Goal: Transaction & Acquisition: Purchase product/service

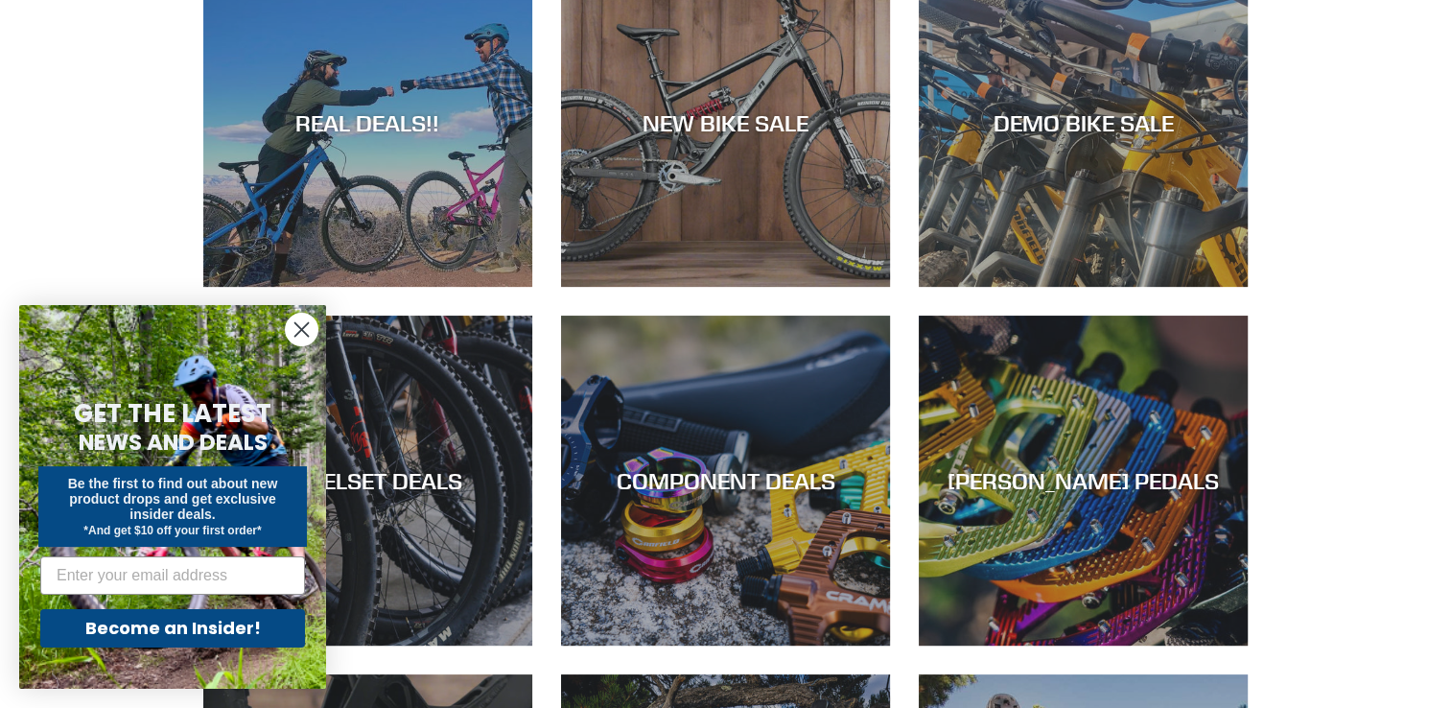
scroll to position [575, 0]
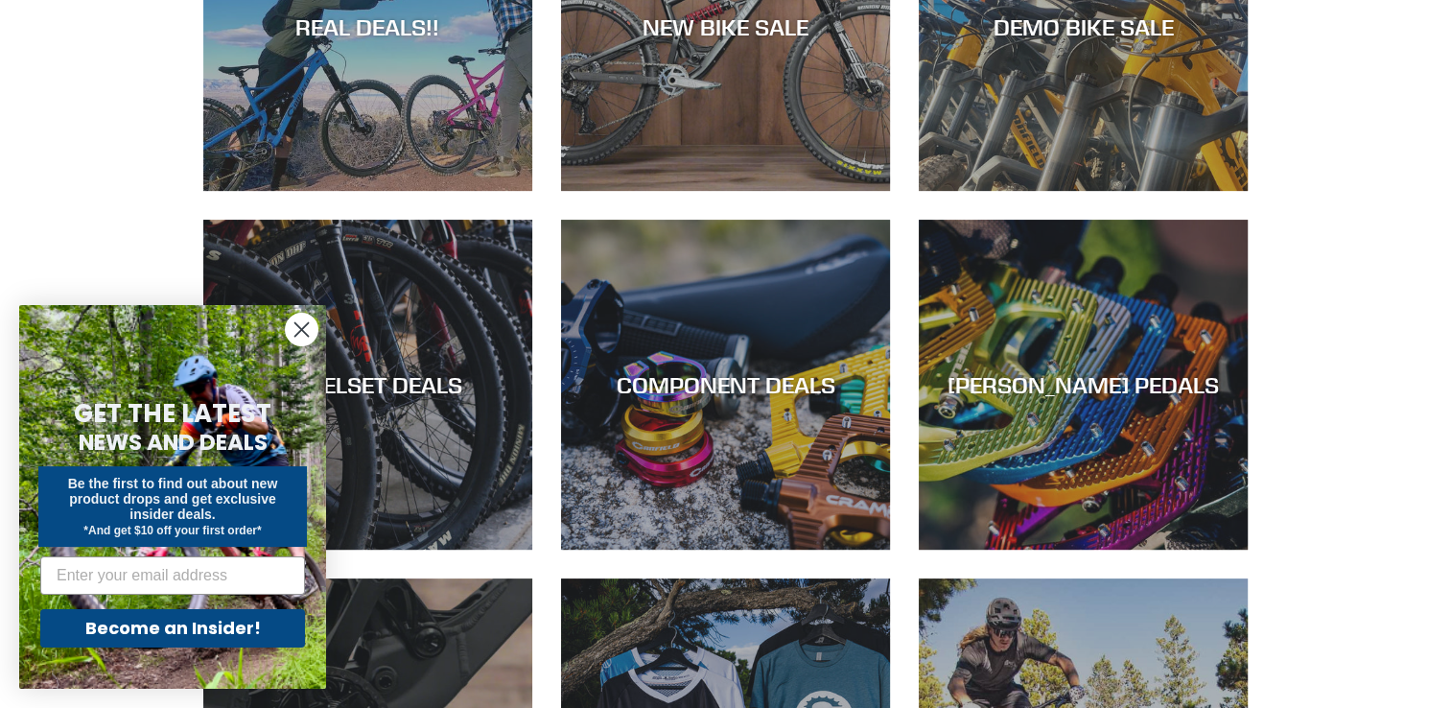
click at [300, 331] on icon "Close dialog" at bounding box center [301, 329] width 13 height 13
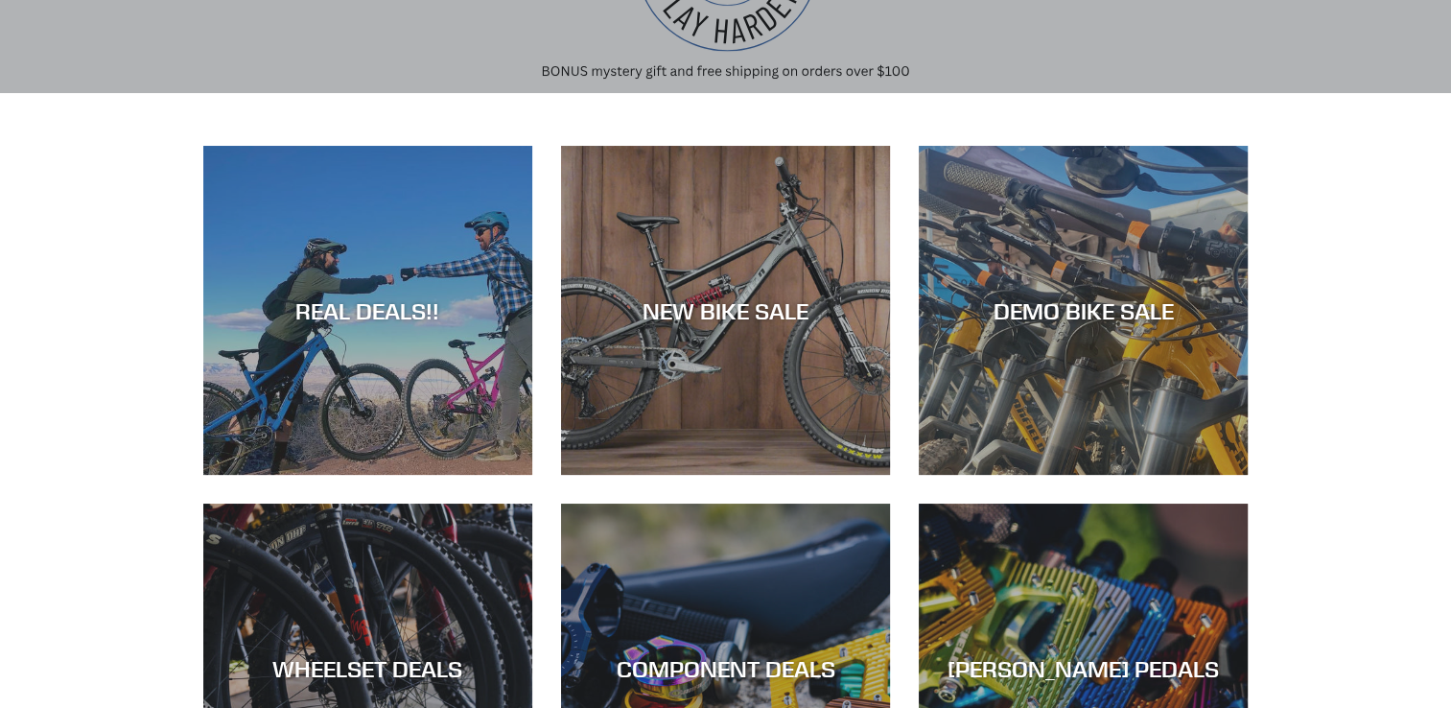
scroll to position [288, 0]
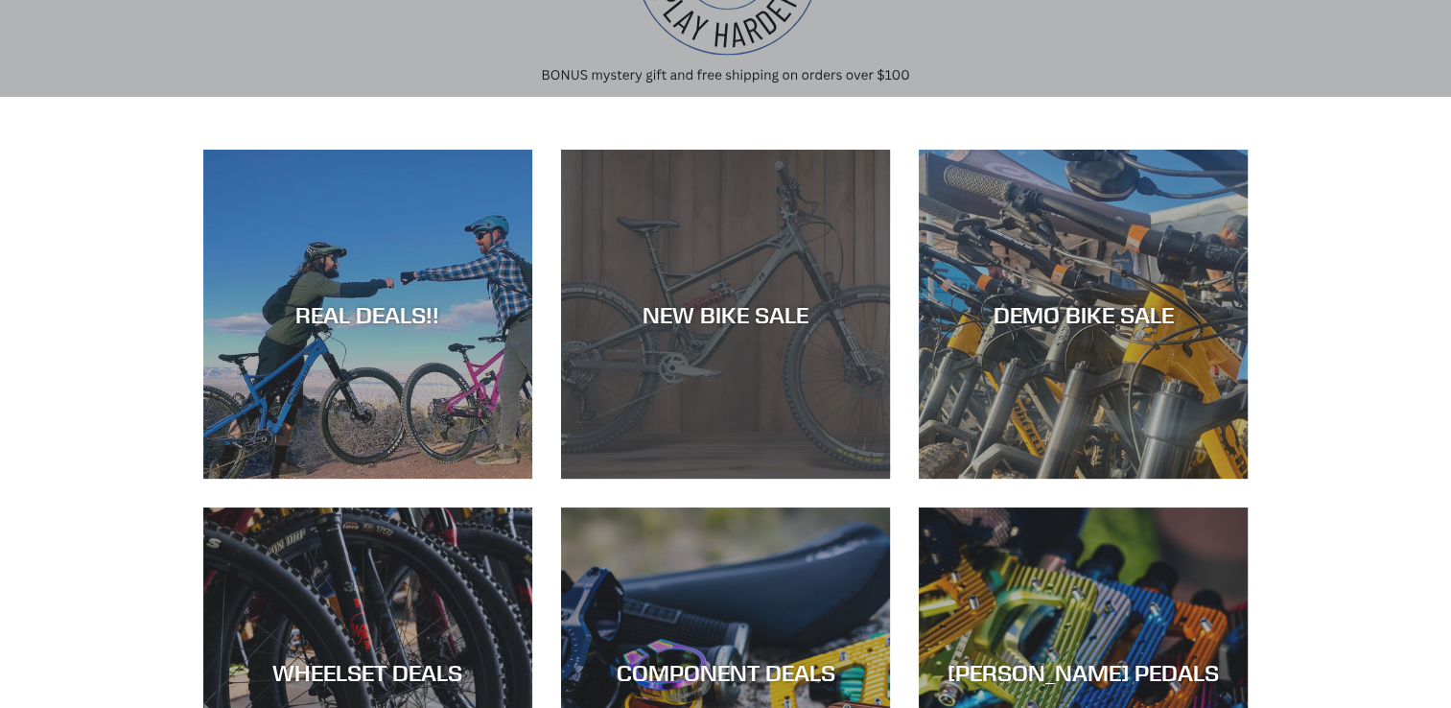
click at [649, 478] on div "NEW BIKE SALE" at bounding box center [725, 478] width 329 height 0
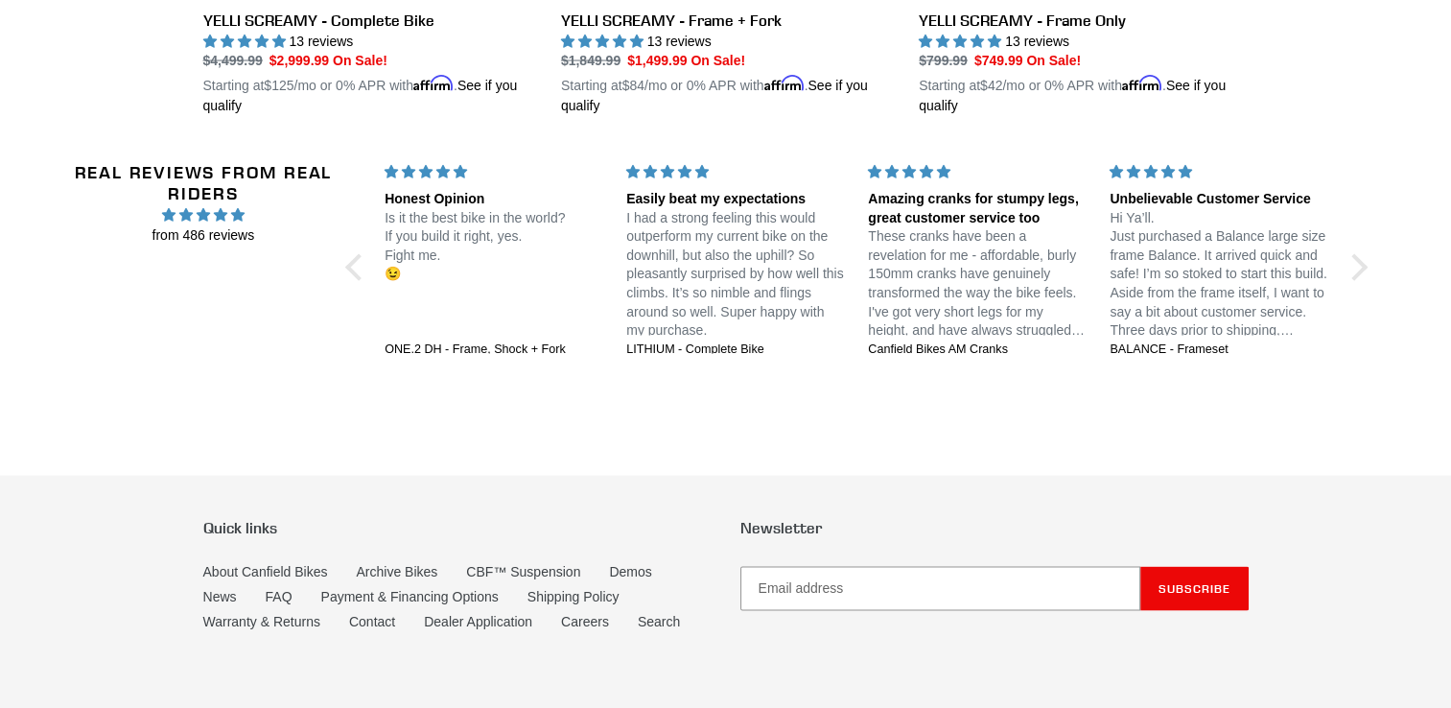
scroll to position [3836, 0]
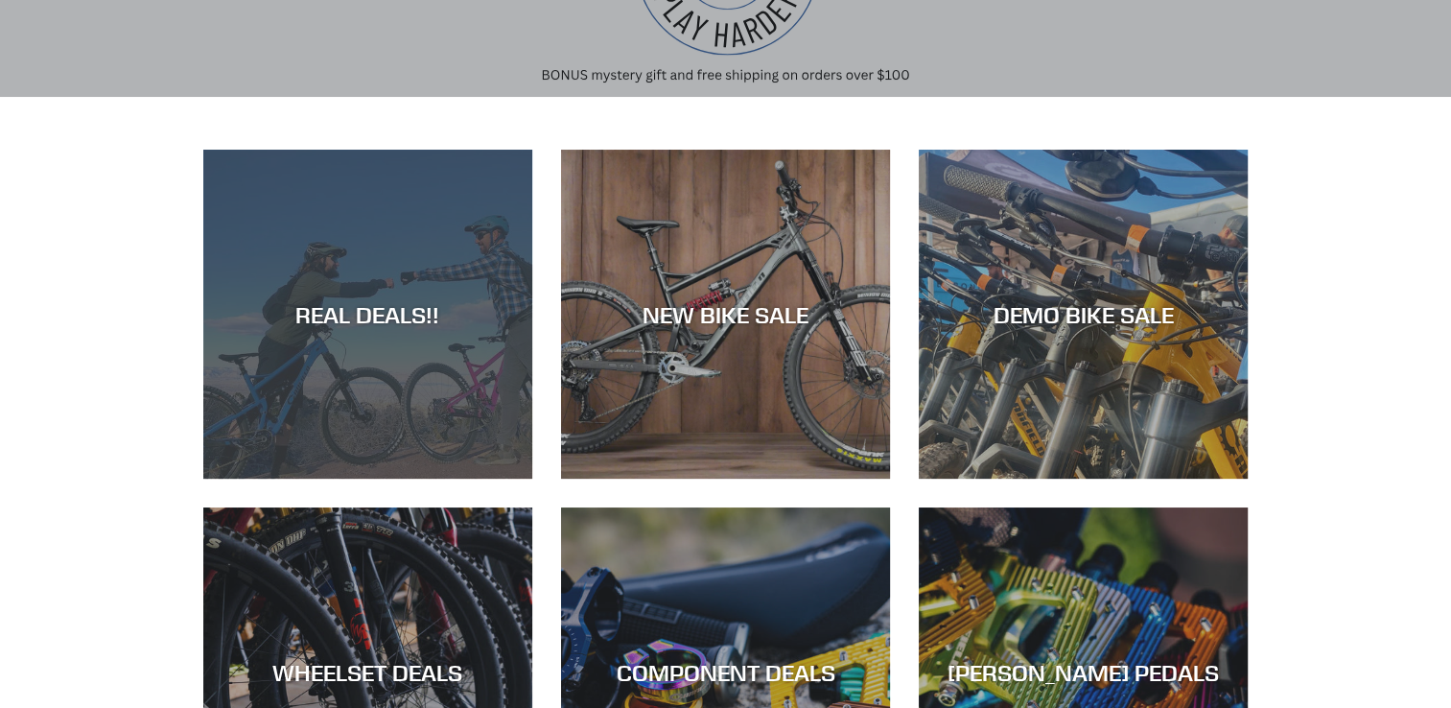
click at [355, 300] on div "REAL DEALS!!" at bounding box center [367, 314] width 329 height 28
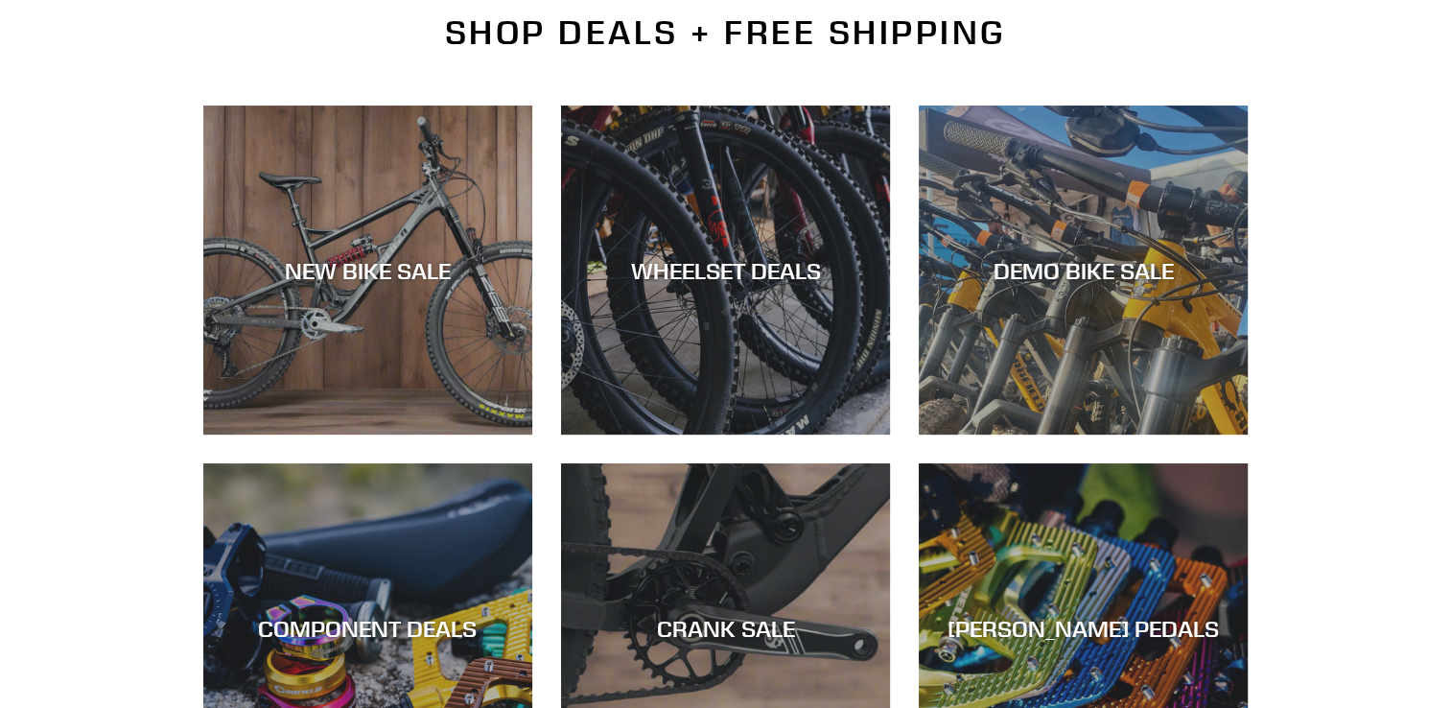
scroll to position [479, 0]
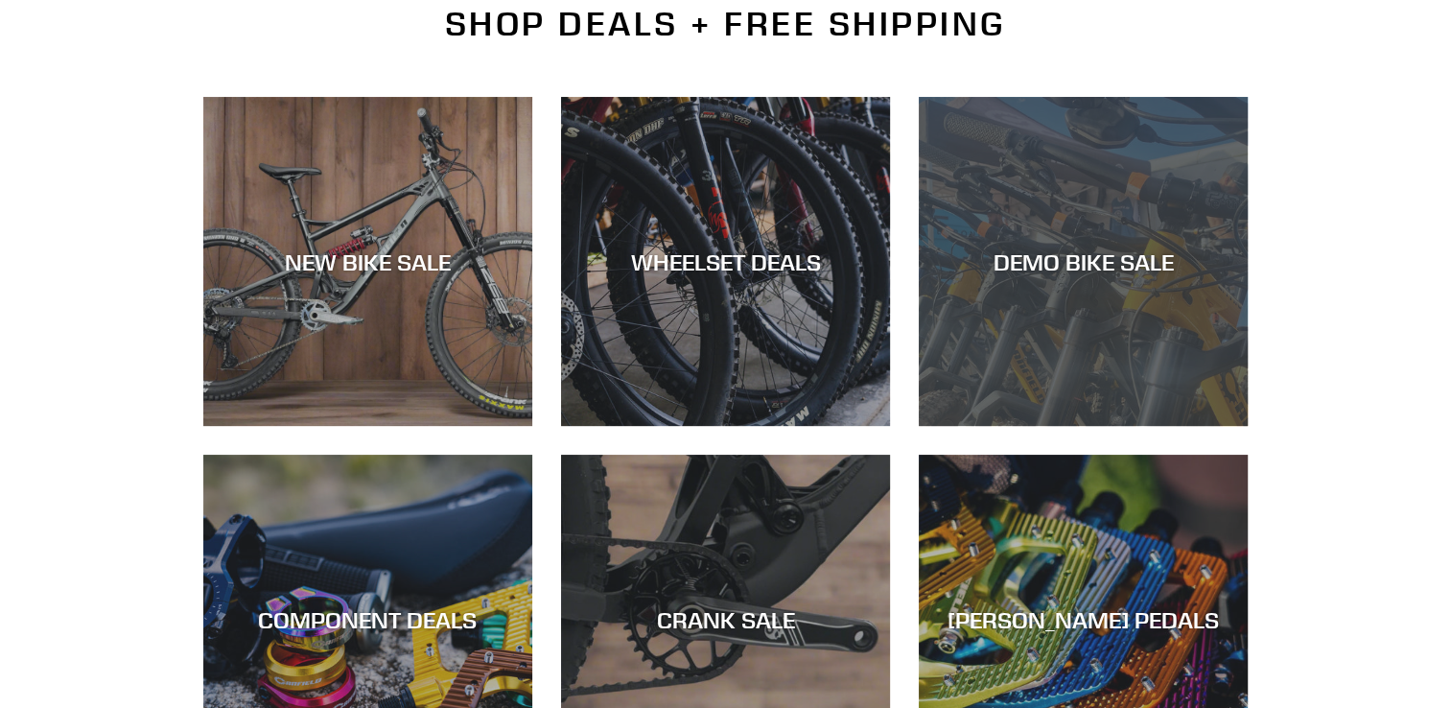
click at [1019, 426] on div "DEMO BIKE SALE" at bounding box center [1083, 426] width 329 height 0
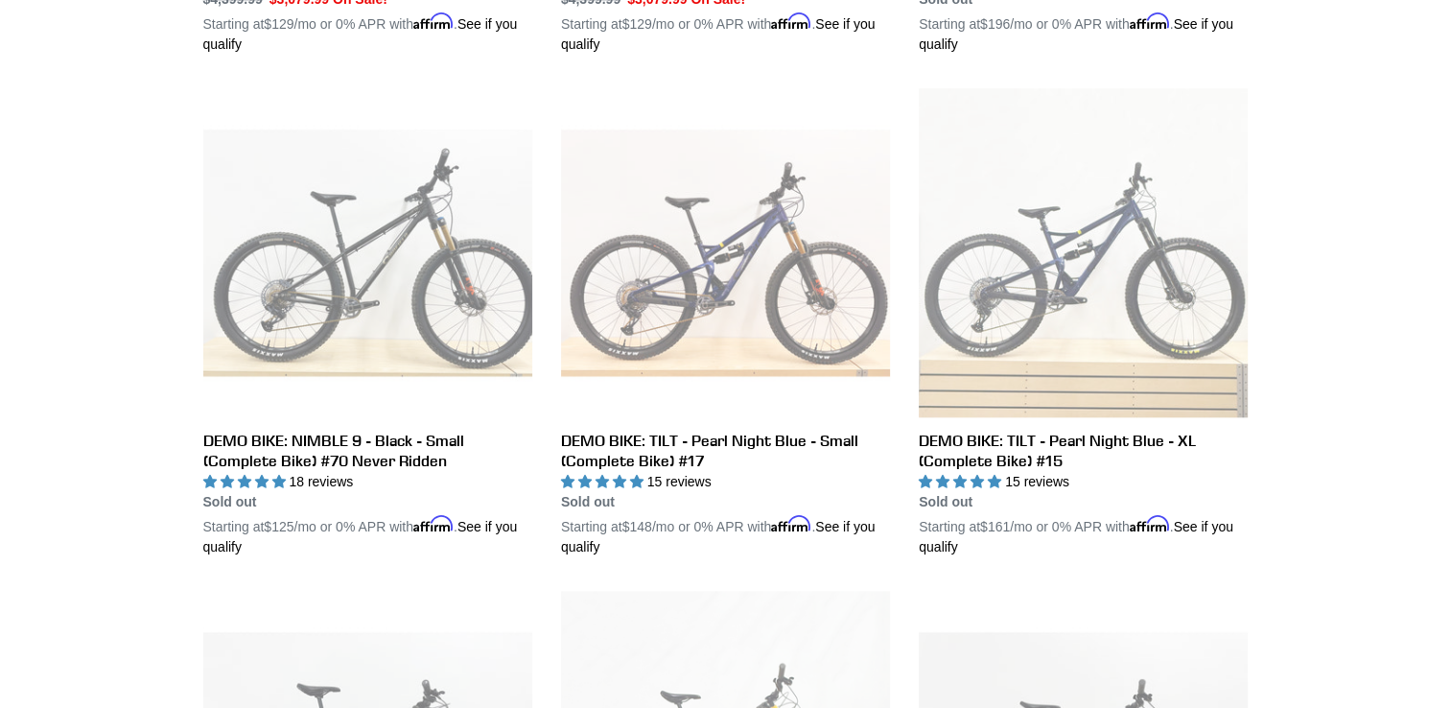
scroll to position [2014, 0]
